Goal: Information Seeking & Learning: Check status

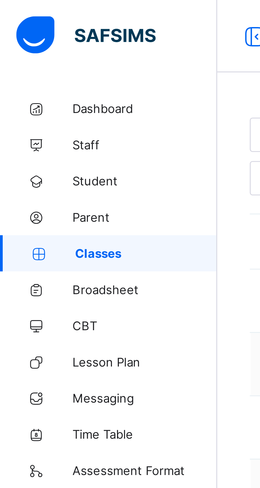
click at [29, 83] on span "Broadsheet" at bounding box center [42, 85] width 42 height 4
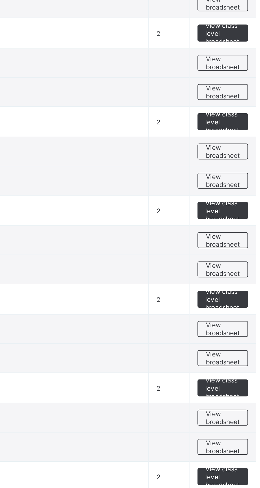
click at [234, 341] on span "View broadsheet" at bounding box center [233, 340] width 17 height 8
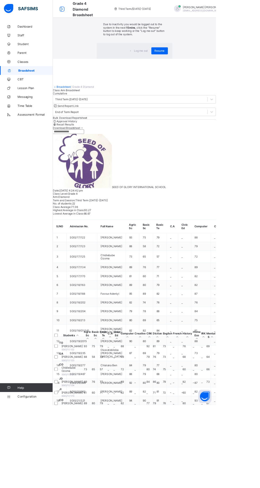
click at [187, 63] on span "Resume" at bounding box center [192, 61] width 12 height 4
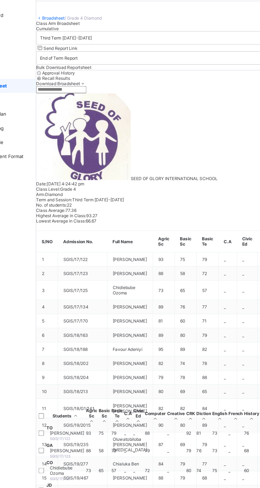
scroll to position [173, 0]
click at [100, 488] on td "CN Chikanyima Nwankwo SGIS/19/2015" at bounding box center [85, 496] width 29 height 12
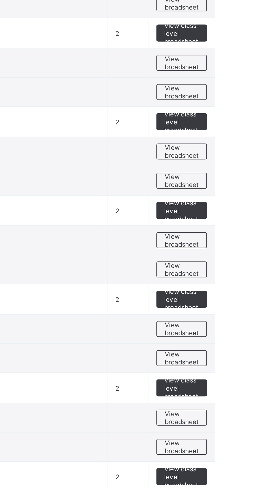
click at [237, 401] on span "View broadsheet" at bounding box center [233, 399] width 17 height 8
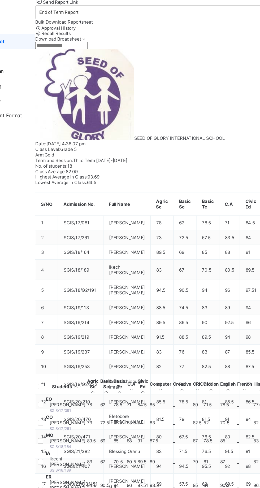
scroll to position [95, 0]
click at [100, 452] on td "CN Chuks Nwankwo SGIS/19/237" at bounding box center [85, 458] width 29 height 12
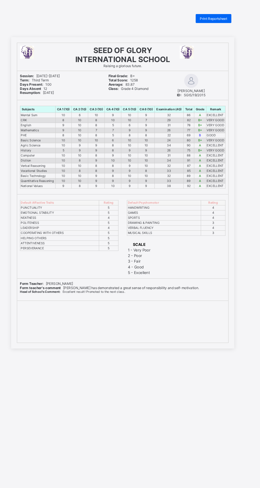
click at [217, 17] on span "Print Reportsheet" at bounding box center [216, 18] width 26 height 4
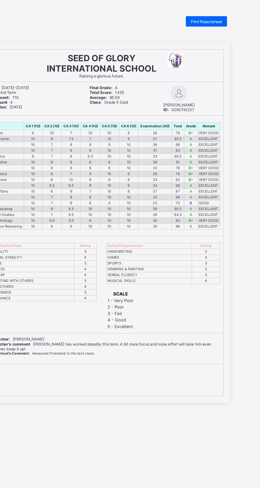
click at [215, 16] on span "Print Reportsheet" at bounding box center [216, 18] width 26 height 4
